Goal: Task Accomplishment & Management: Manage account settings

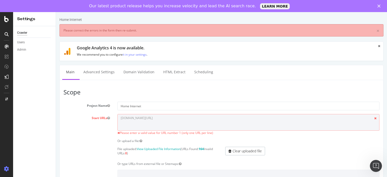
click at [25, 33] on div "Crawler" at bounding box center [22, 32] width 10 height 5
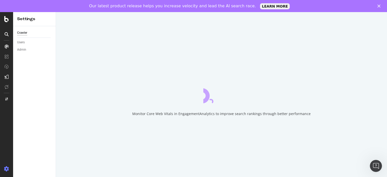
click at [7, 15] on div at bounding box center [6, 100] width 13 height 177
